Goal: Task Accomplishment & Management: Manage account settings

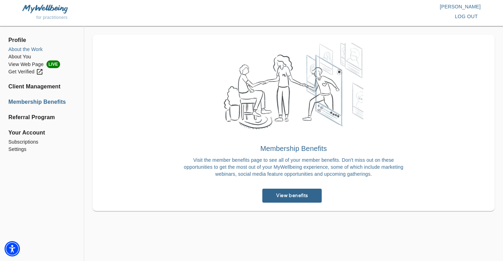
click at [30, 49] on li "About the Work" at bounding box center [41, 49] width 67 height 7
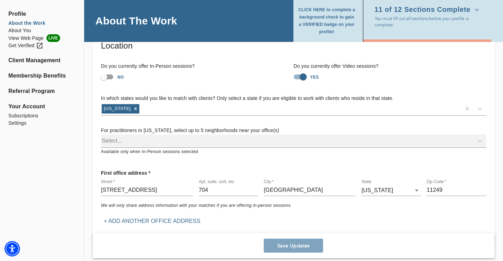
scroll to position [75, 0]
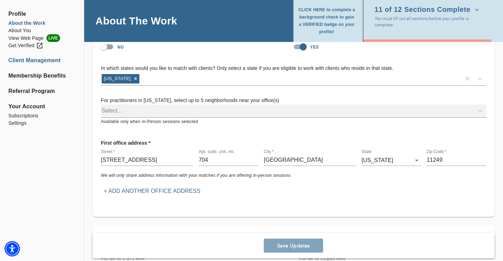
click at [48, 60] on li "Client Management" at bounding box center [41, 60] width 67 height 8
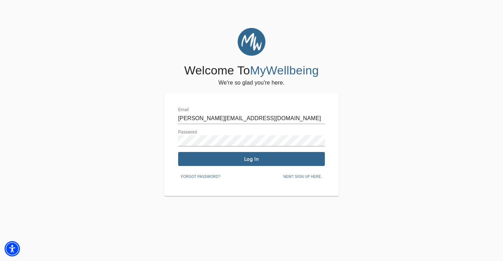
click at [201, 158] on span "Log In" at bounding box center [251, 159] width 141 height 7
